Goal: Check status

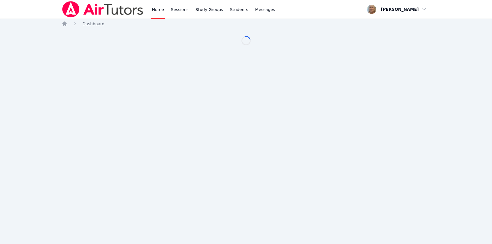
click at [165, 10] on link "Home" at bounding box center [158, 9] width 14 height 19
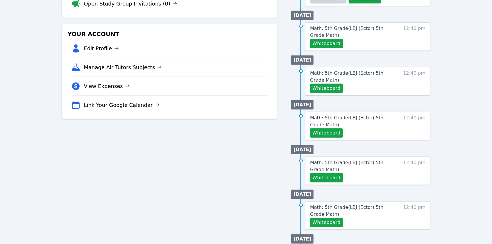
scroll to position [157, 0]
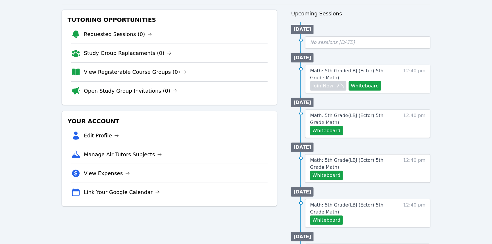
scroll to position [56, 0]
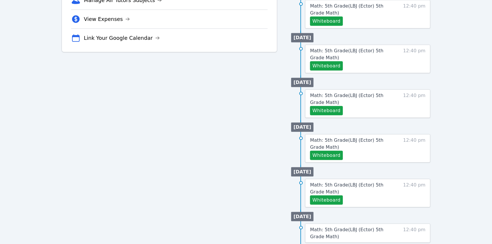
scroll to position [210, 0]
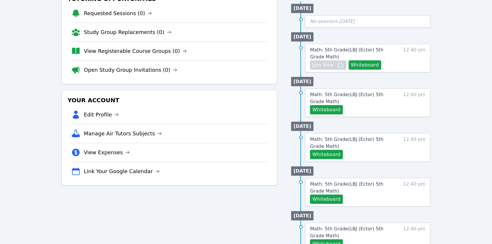
scroll to position [77, 0]
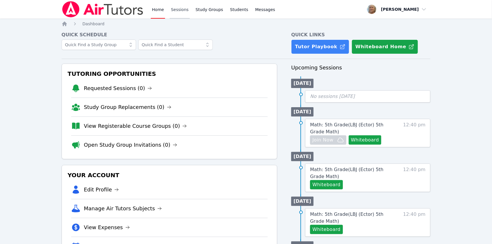
click at [190, 13] on link "Sessions" at bounding box center [180, 9] width 20 height 19
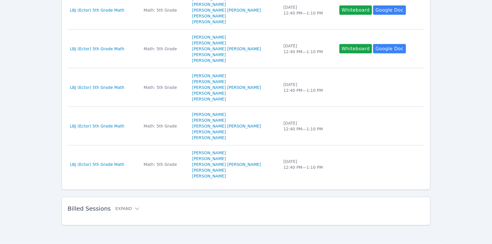
scroll to position [379, 0]
click at [316, 55] on div "[DATE] 12:40 PM — 1:10 PM" at bounding box center [307, 49] width 49 height 12
